Goal: Task Accomplishment & Management: Manage account settings

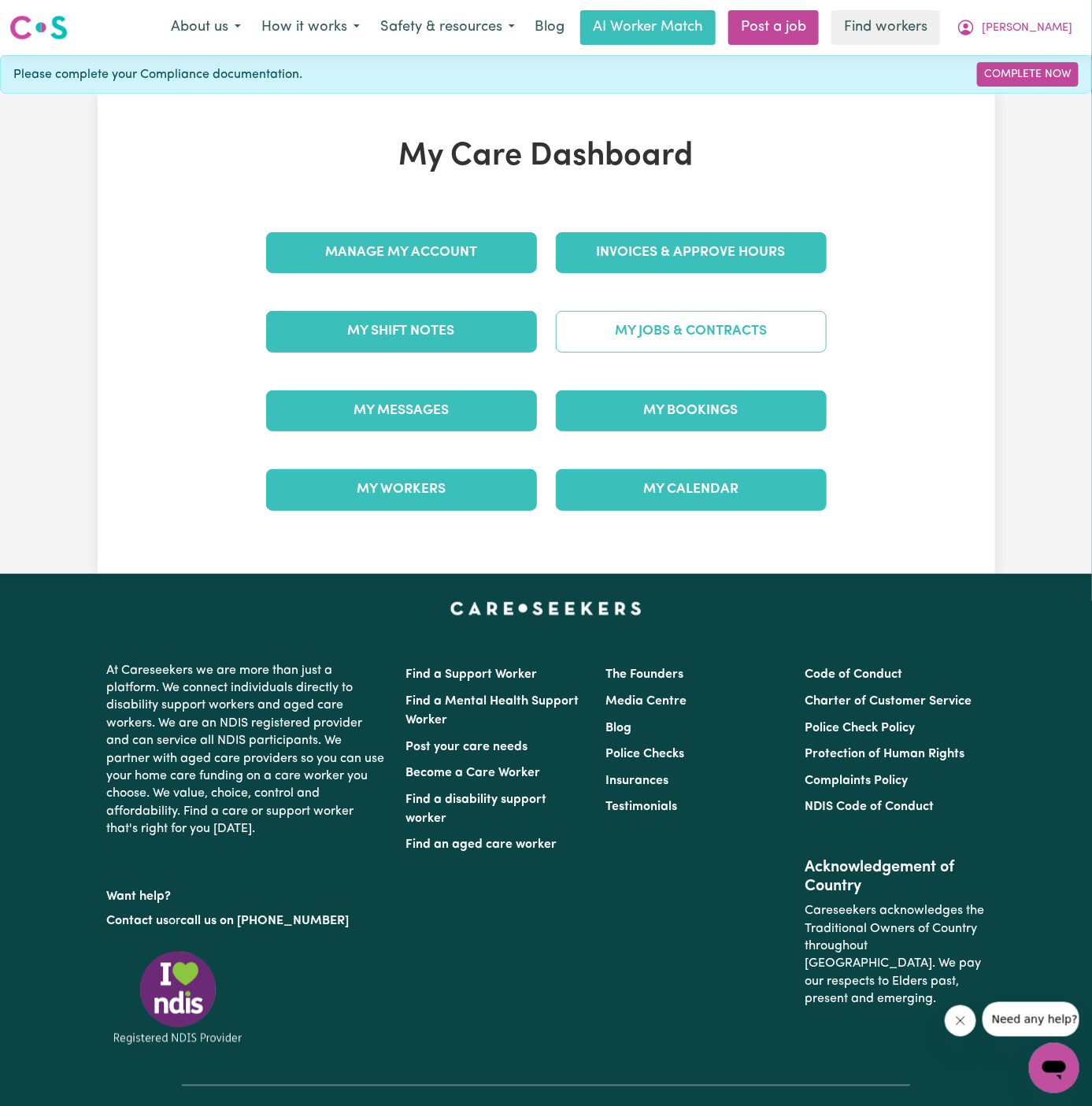
click at [658, 350] on link "My Jobs & Contracts" at bounding box center [690, 332] width 271 height 41
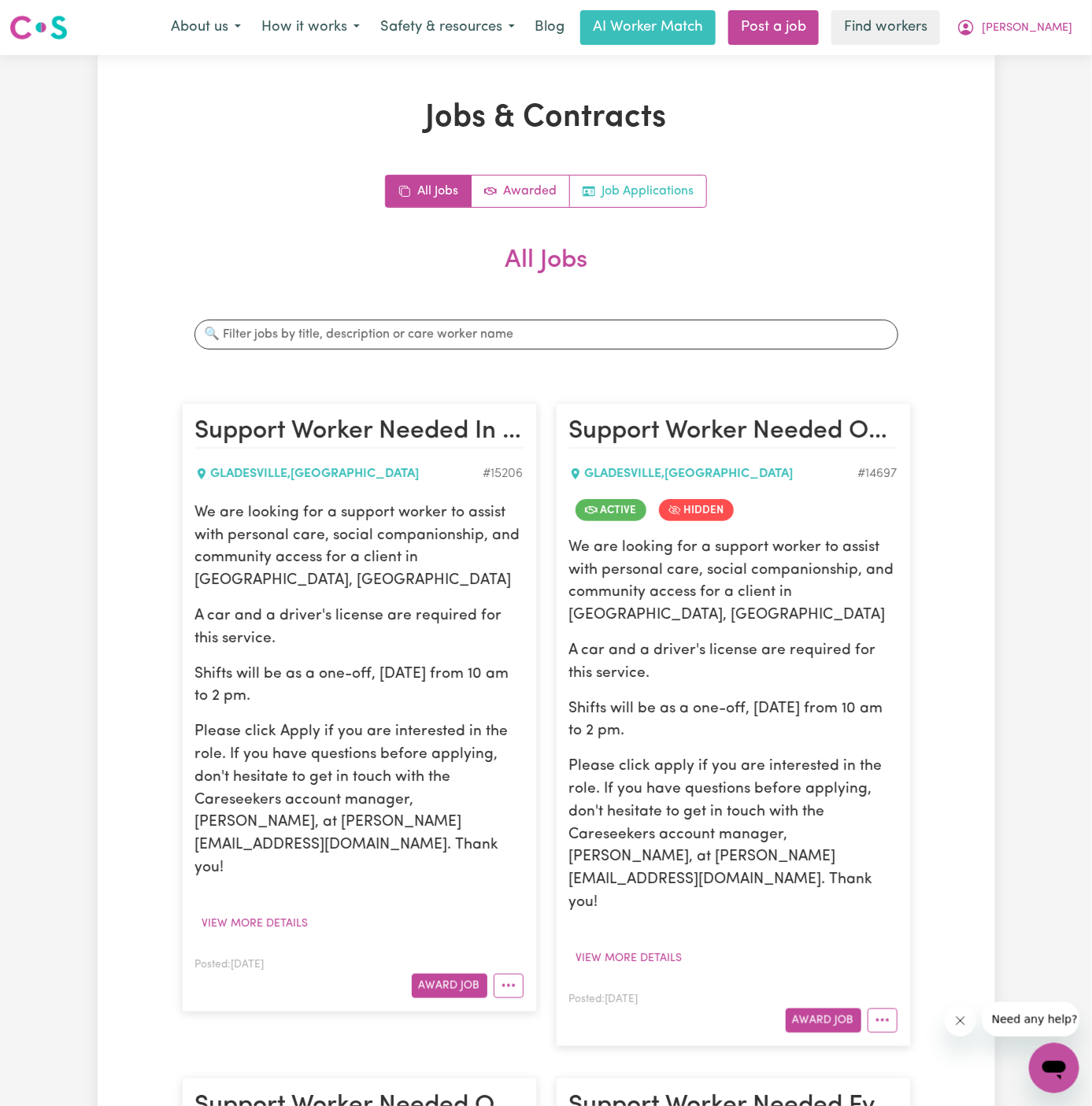
click at [616, 179] on link "Job Applications" at bounding box center [639, 191] width 137 height 31
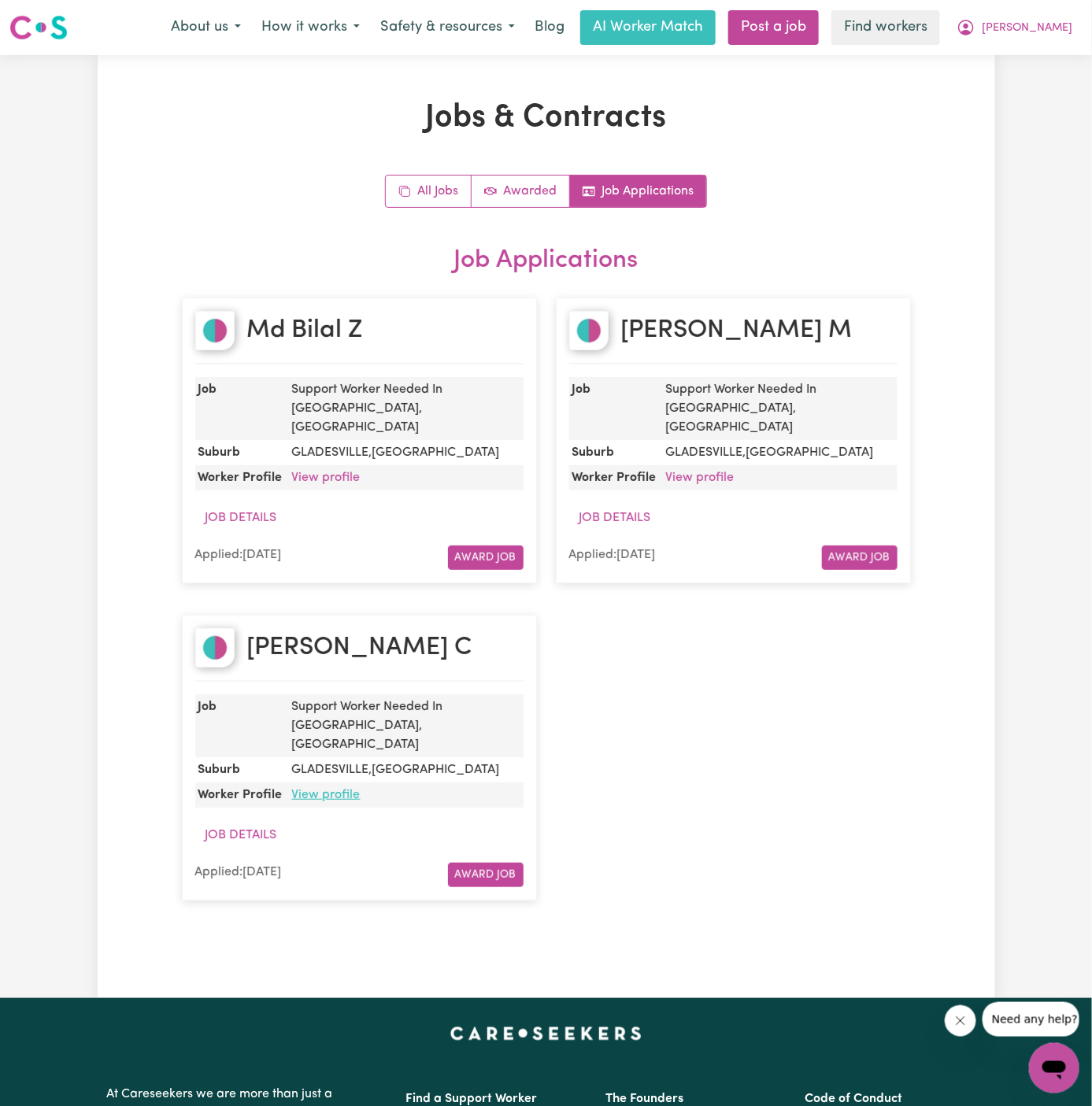
click at [314, 789] on link "View profile" at bounding box center [326, 795] width 68 height 12
click at [289, 615] on article "Mikayla C Job Support Worker Needed In [GEOGRAPHIC_DATA], [GEOGRAPHIC_DATA] Sub…" at bounding box center [359, 757] width 355 height 286
copy h2 "[PERSON_NAME]"
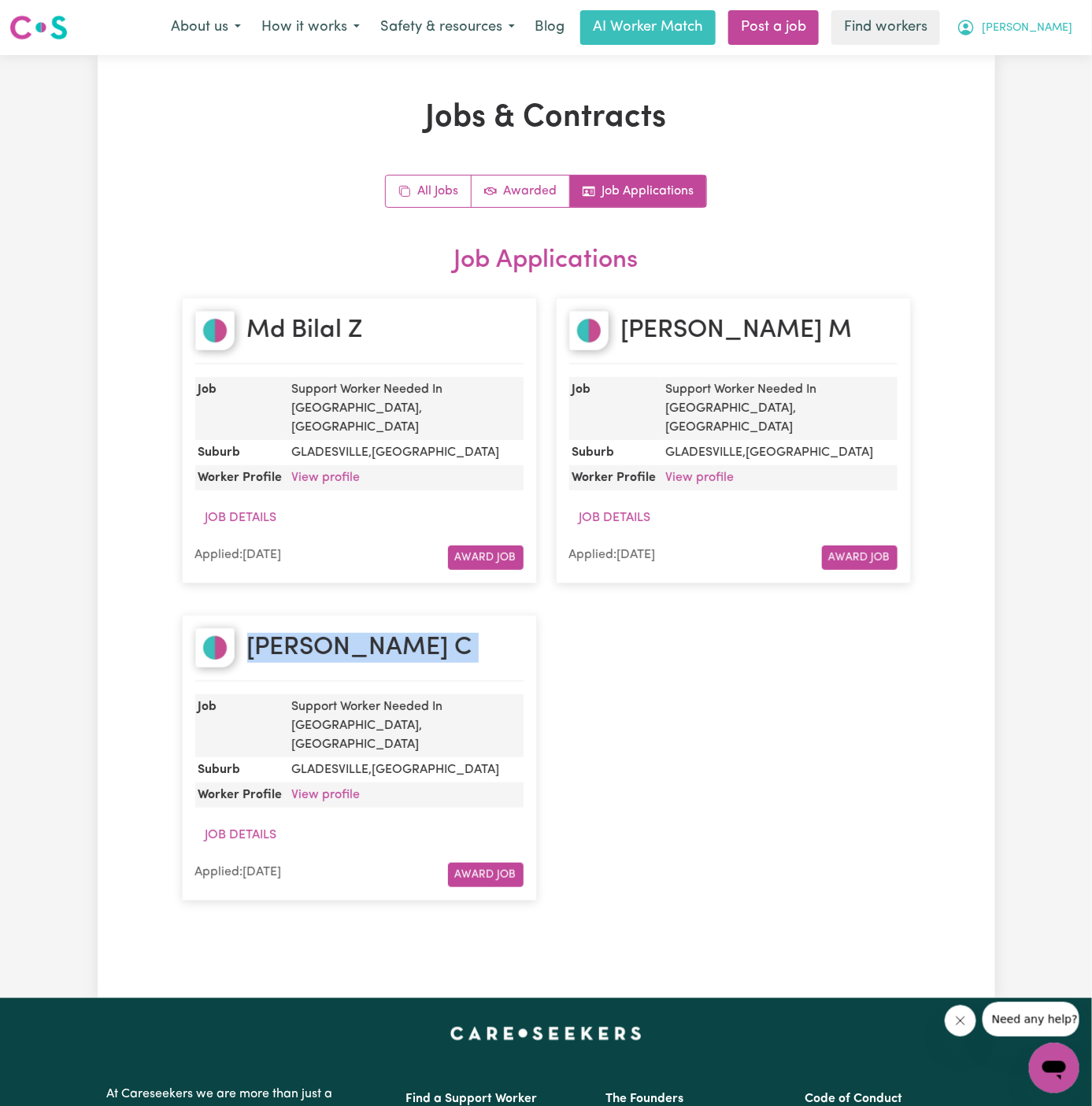
click at [1066, 22] on span "[PERSON_NAME]" at bounding box center [1027, 28] width 91 height 17
click at [1059, 72] on link "My Dashboard" at bounding box center [1019, 61] width 124 height 30
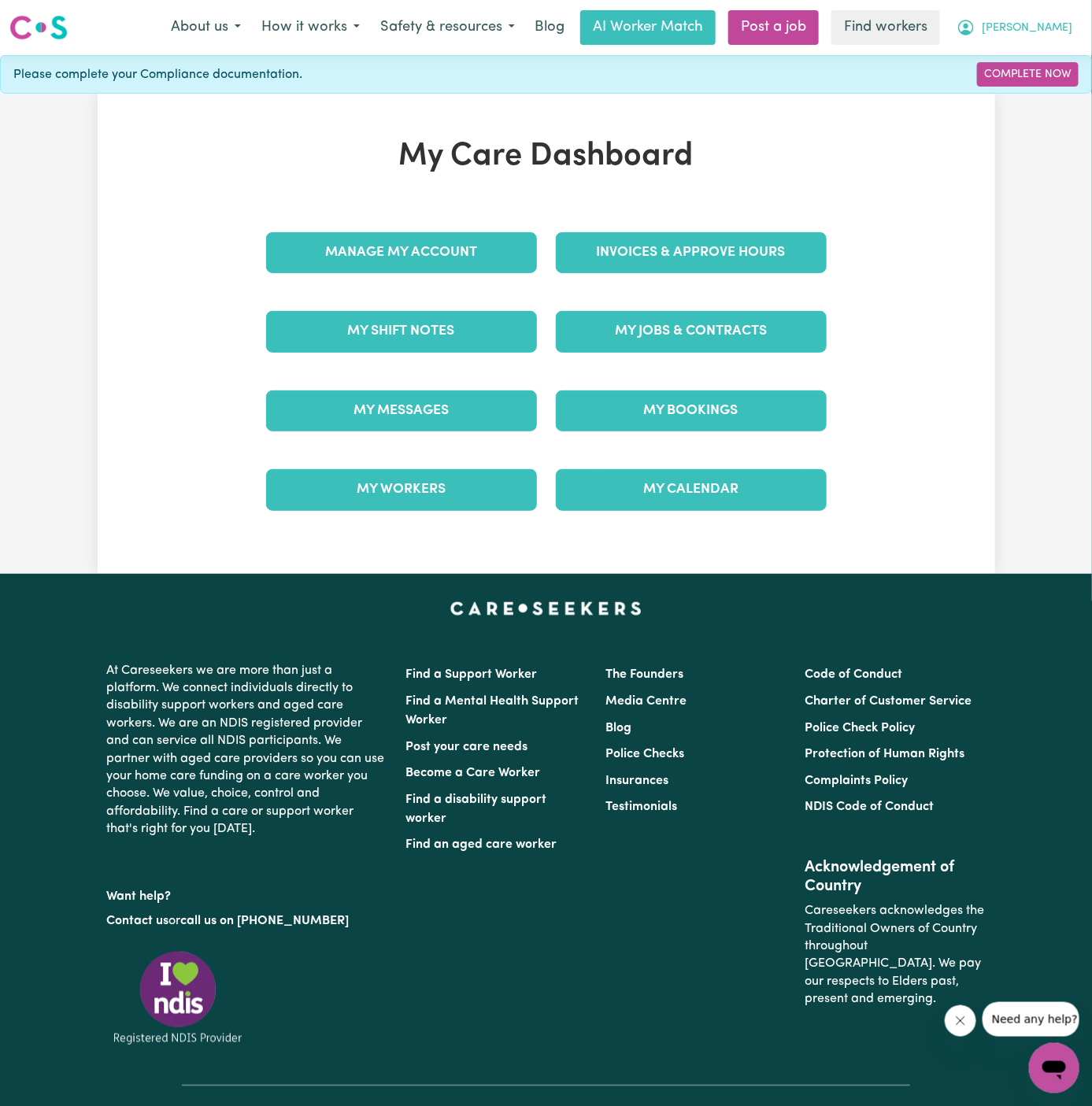
click at [1057, 32] on span "[PERSON_NAME]" at bounding box center [1027, 28] width 91 height 17
click at [1041, 95] on link "Logout" at bounding box center [1019, 91] width 124 height 30
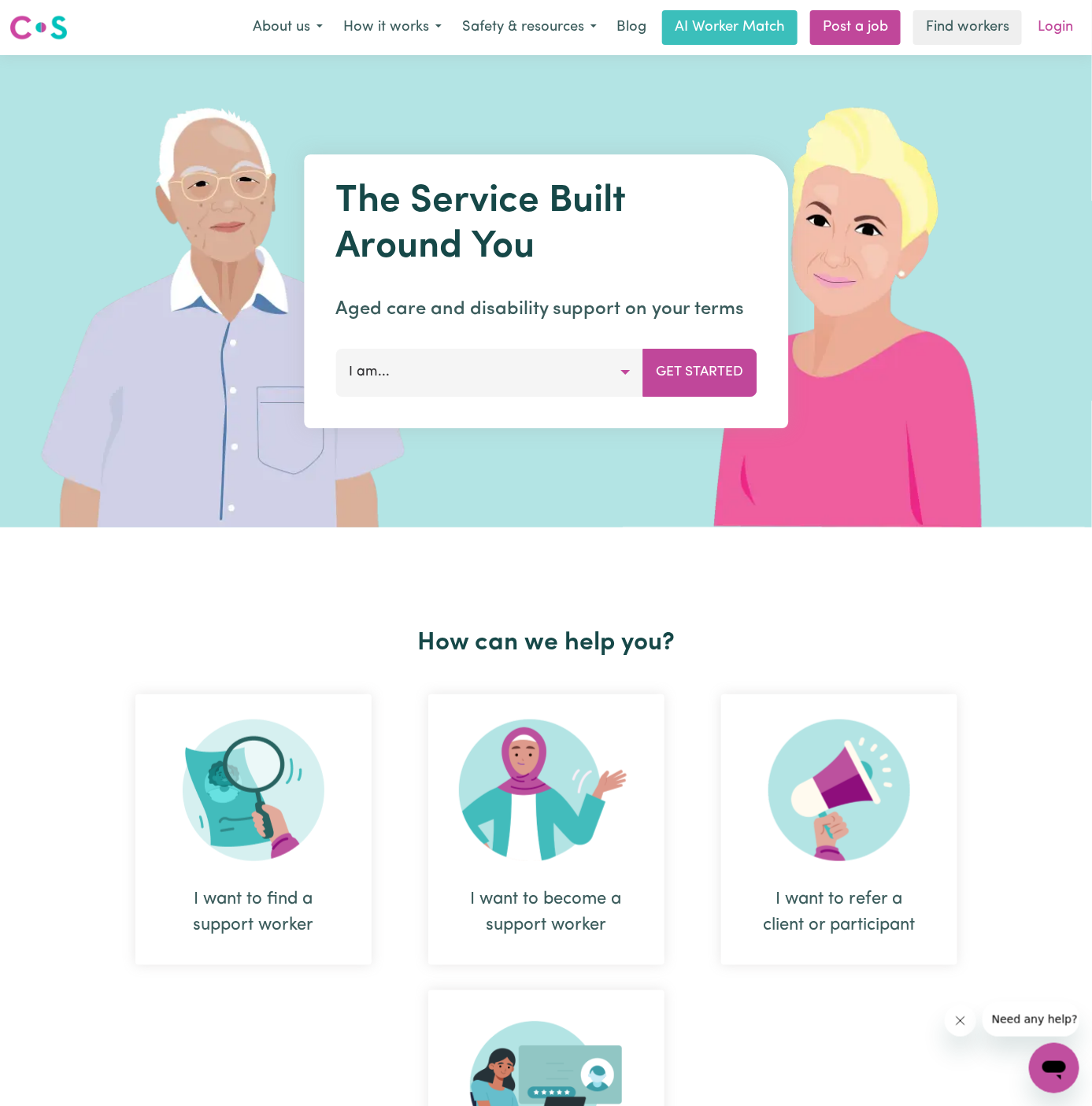
click at [1062, 33] on link "Login" at bounding box center [1055, 27] width 54 height 35
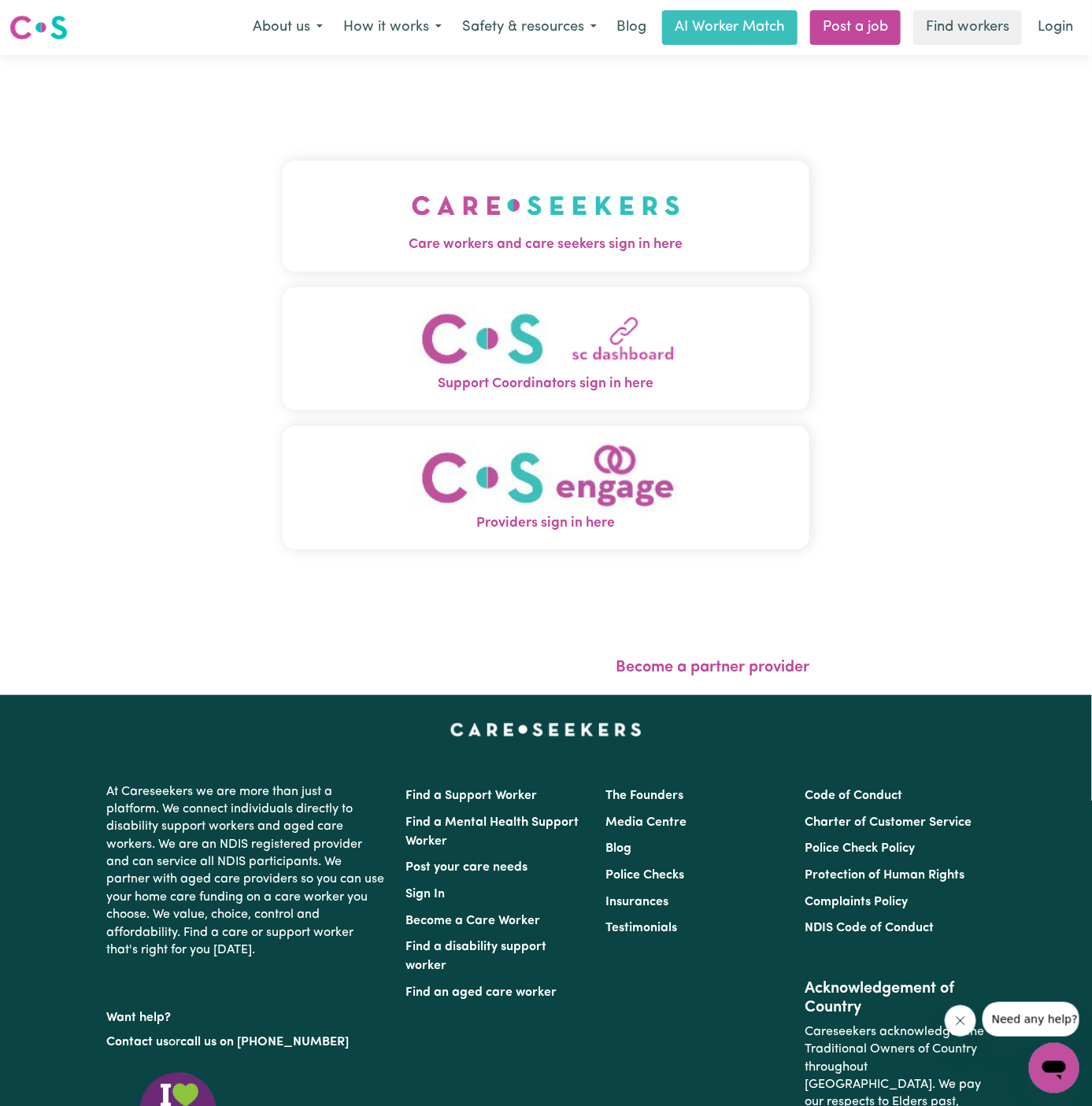
click at [594, 161] on button "Care workers and care seekers sign in here" at bounding box center [546, 216] width 527 height 110
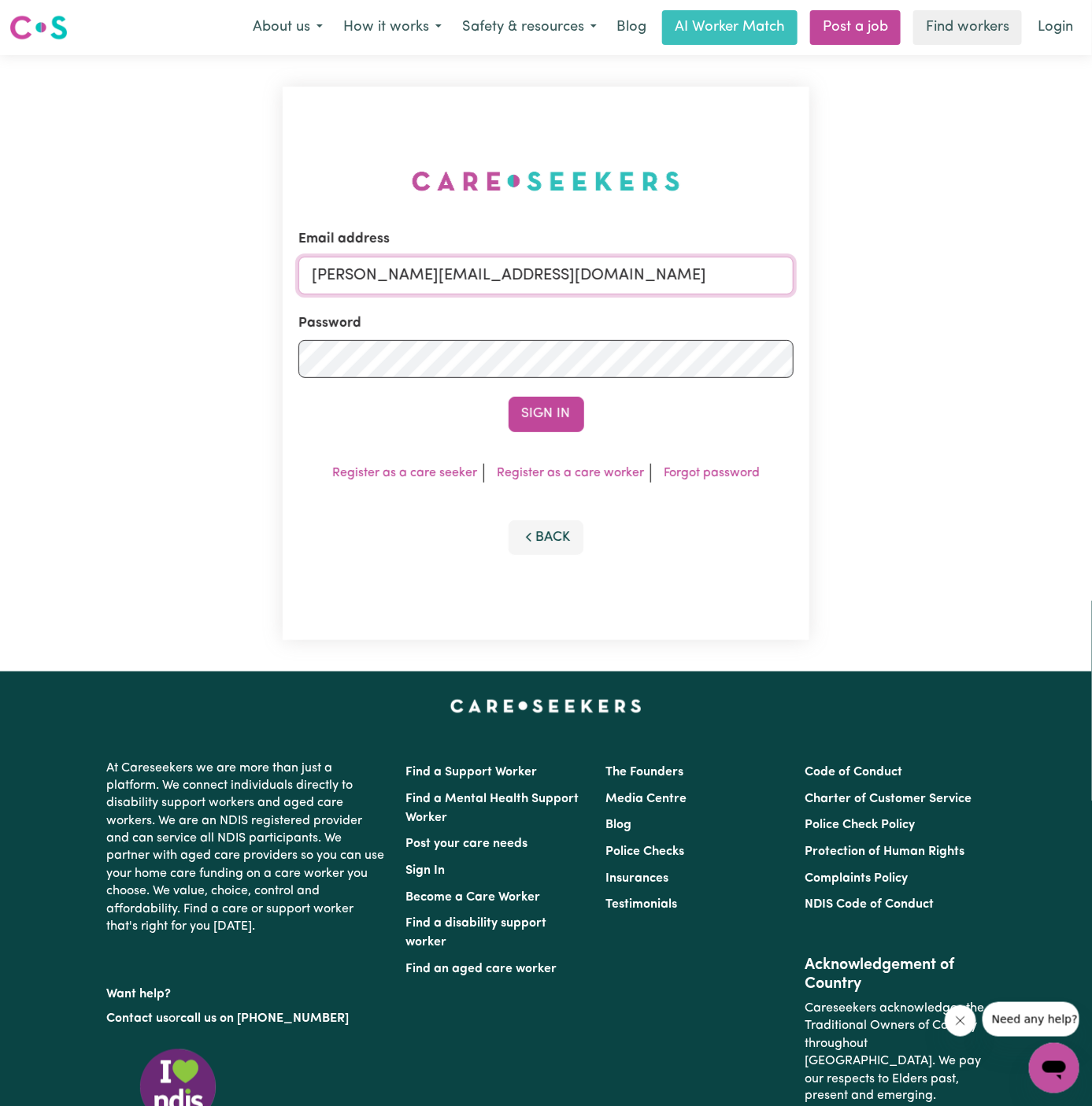
click at [628, 281] on input "[PERSON_NAME][EMAIL_ADDRESS][DOMAIN_NAME]" at bounding box center [546, 276] width 496 height 38
drag, startPoint x: 397, startPoint y: 274, endPoint x: 919, endPoint y: 272, distance: 522.0
click at [919, 272] on div "Email address [EMAIL_ADDRESS][DOMAIN_NAME] Password Sign In Register as a care …" at bounding box center [546, 363] width 1092 height 616
drag, startPoint x: 426, startPoint y: 273, endPoint x: 844, endPoint y: 281, distance: 418.1
click at [844, 281] on div "Email address [EMAIL_ADDRESS][DOMAIN_NAME] Password Sign In Register as a care …" at bounding box center [546, 363] width 1092 height 616
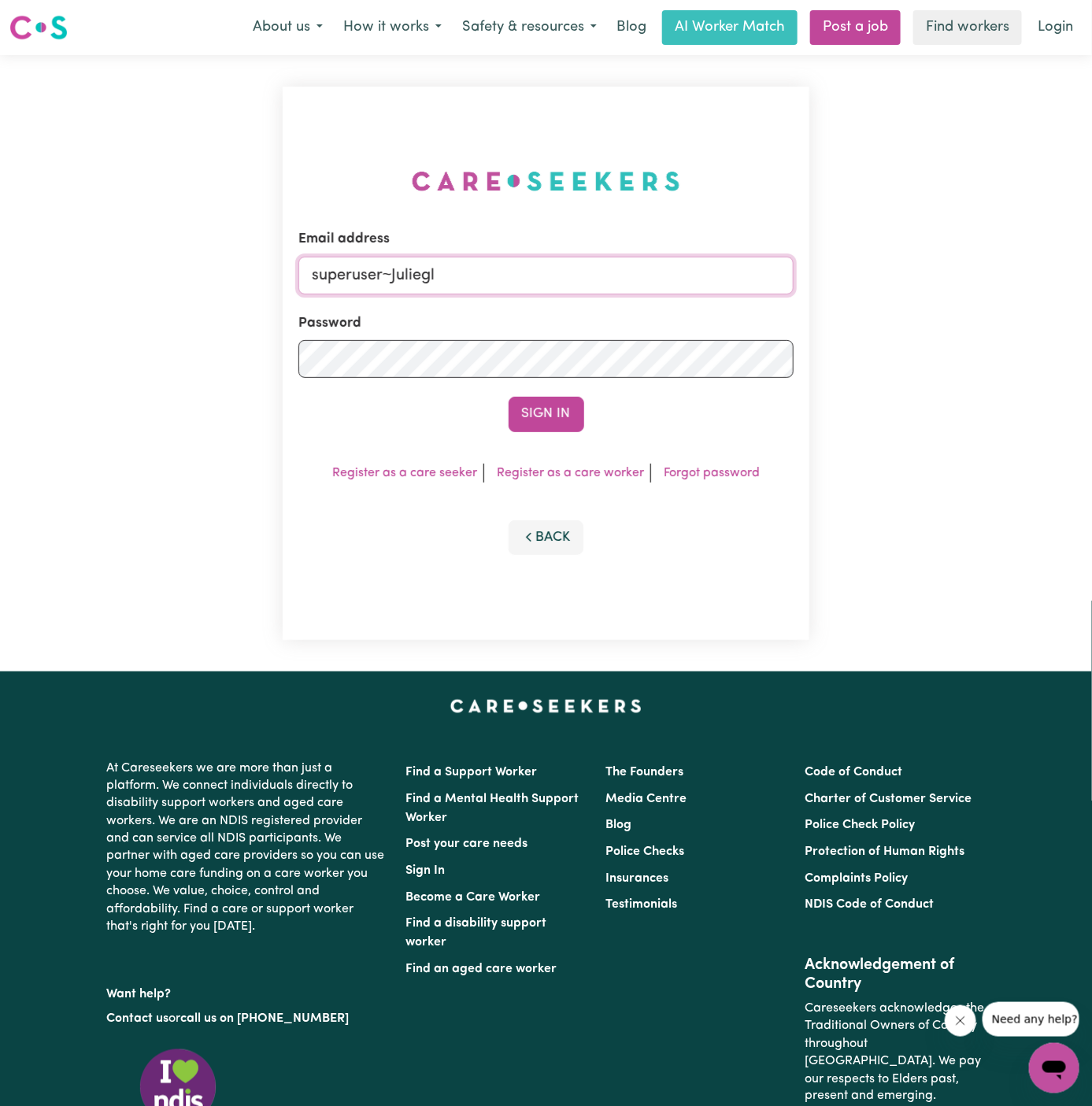
type input "[EMAIL_ADDRESS][DOMAIN_NAME]"
click at [540, 416] on button "Sign In" at bounding box center [546, 414] width 76 height 35
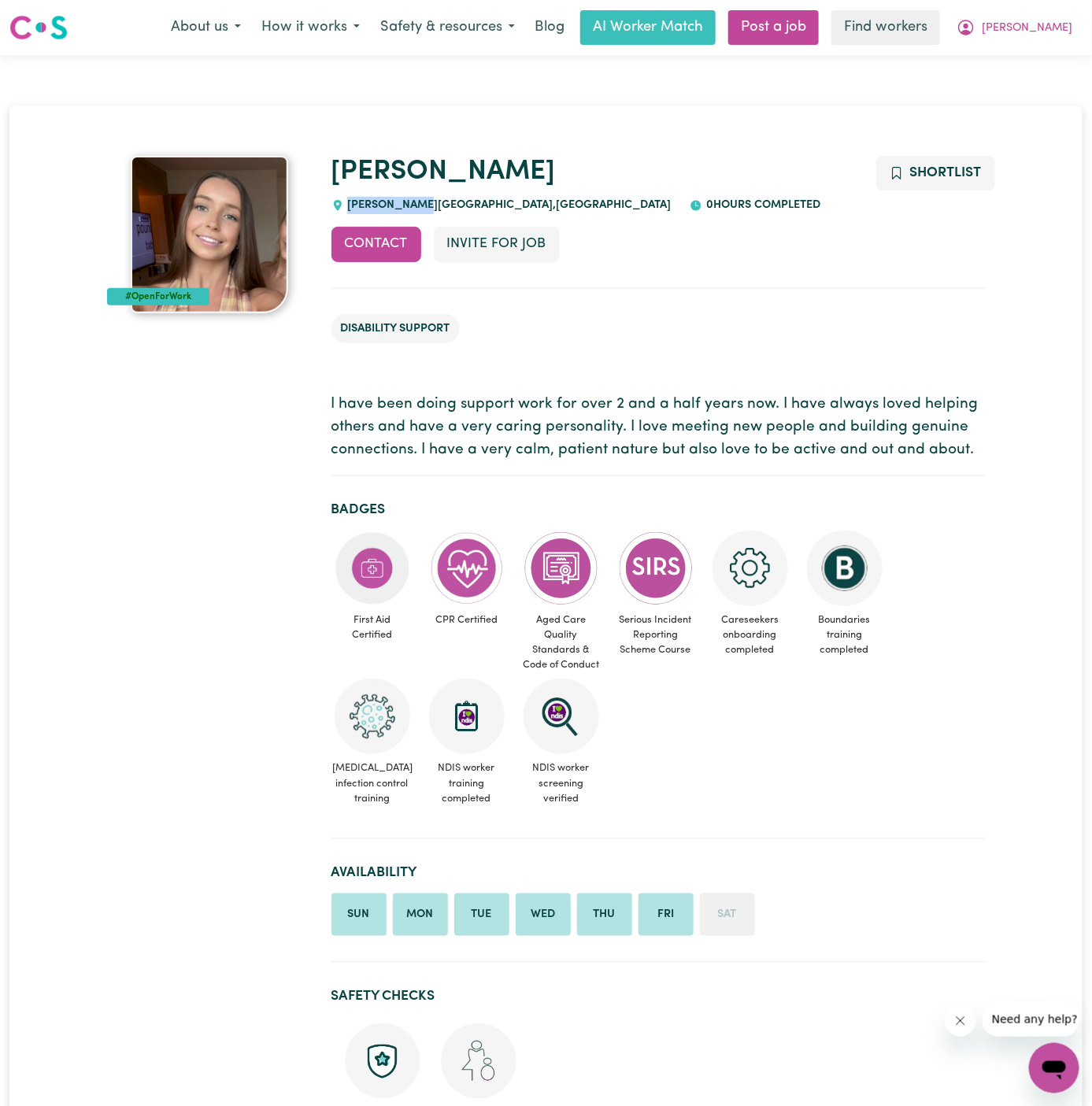
drag, startPoint x: 427, startPoint y: 199, endPoint x: 348, endPoint y: 202, distance: 79.1
click at [348, 202] on span "BARDEN RIDGE , New South Wales" at bounding box center [508, 205] width 328 height 12
copy span "BARDEN RIDGE"
drag, startPoint x: 348, startPoint y: 202, endPoint x: 372, endPoint y: 95, distance: 109.7
click at [348, 193] on div "Mikayla BARDEN RIDGE , New South Wales 0 hours completed" at bounding box center [658, 184] width 654 height 58
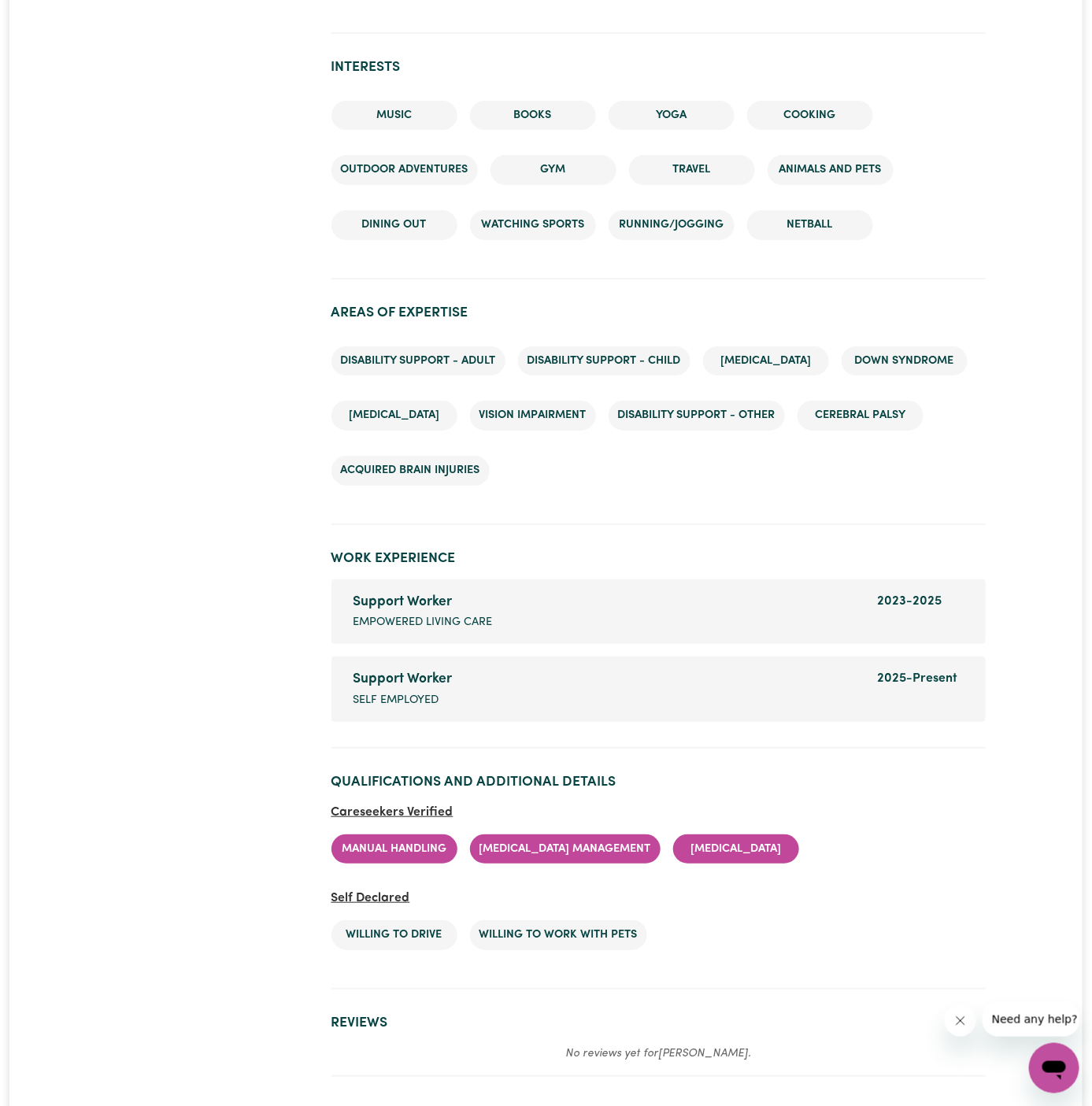
scroll to position [1974, 0]
